Goal: Use online tool/utility: Utilize a website feature to perform a specific function

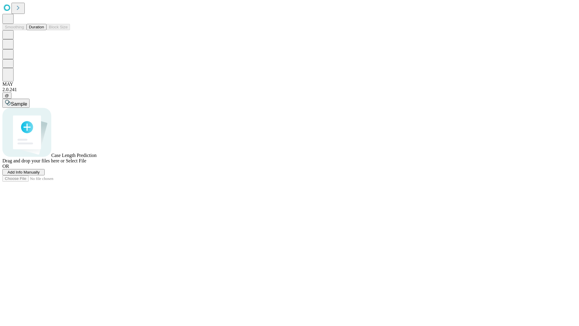
click at [44, 30] on button "Duration" at bounding box center [37, 27] width 20 height 6
click at [40, 174] on span "Add Info Manually" at bounding box center [24, 172] width 32 height 5
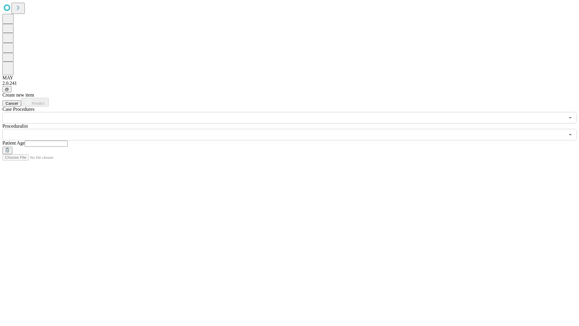
click at [68, 141] on input "text" at bounding box center [46, 144] width 43 height 6
type input "**"
click at [294, 129] on input "text" at bounding box center [283, 134] width 562 height 11
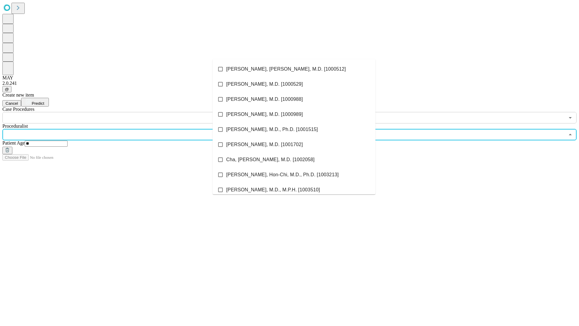
click at [294, 69] on li "[PERSON_NAME], [PERSON_NAME], M.D. [1000512]" at bounding box center [294, 69] width 163 height 15
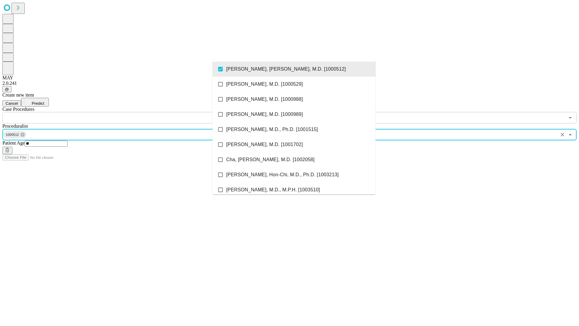
click at [127, 112] on input "text" at bounding box center [283, 117] width 562 height 11
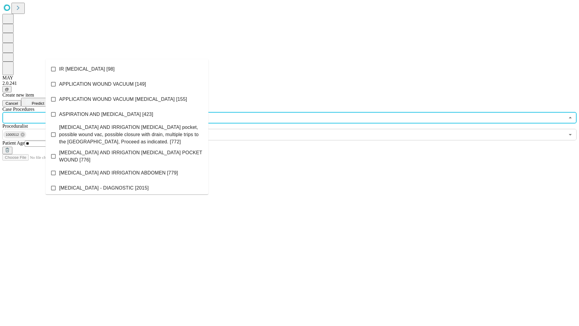
click at [127, 69] on li "IR [MEDICAL_DATA] [98]" at bounding box center [127, 69] width 163 height 15
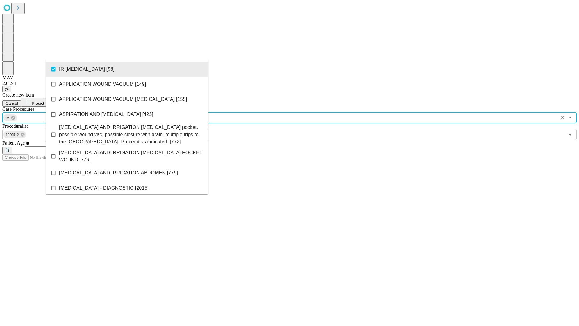
click at [44, 101] on span "Predict" at bounding box center [38, 103] width 12 height 5
